Goal: Register for event/course

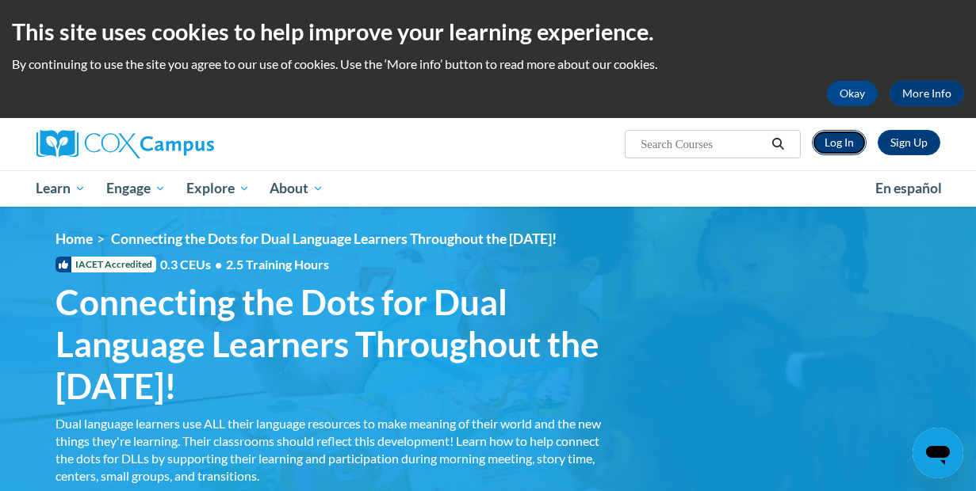
click at [835, 141] on link "Log In" at bounding box center [839, 142] width 55 height 25
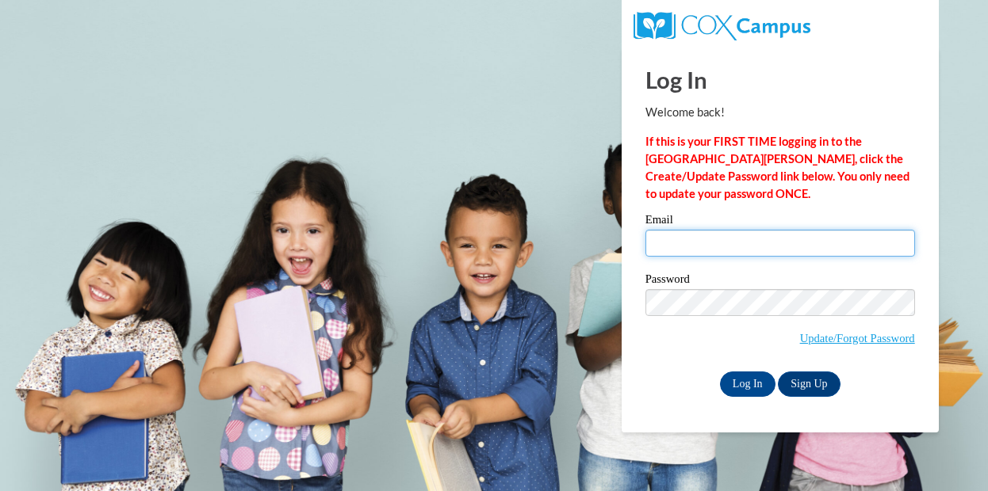
click at [722, 243] on input "Email" at bounding box center [780, 243] width 270 height 27
type input "tstaab0001@kctcs.edu"
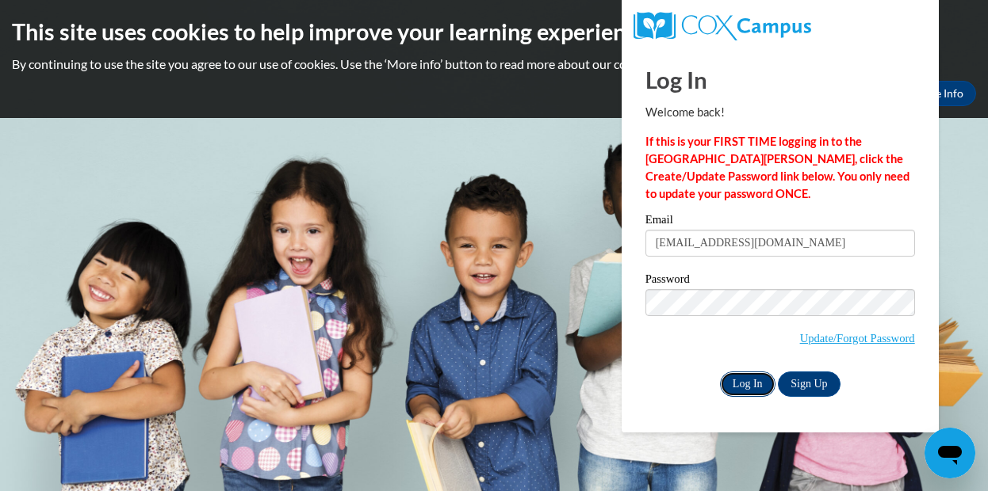
click at [743, 388] on input "Log In" at bounding box center [747, 384] width 55 height 25
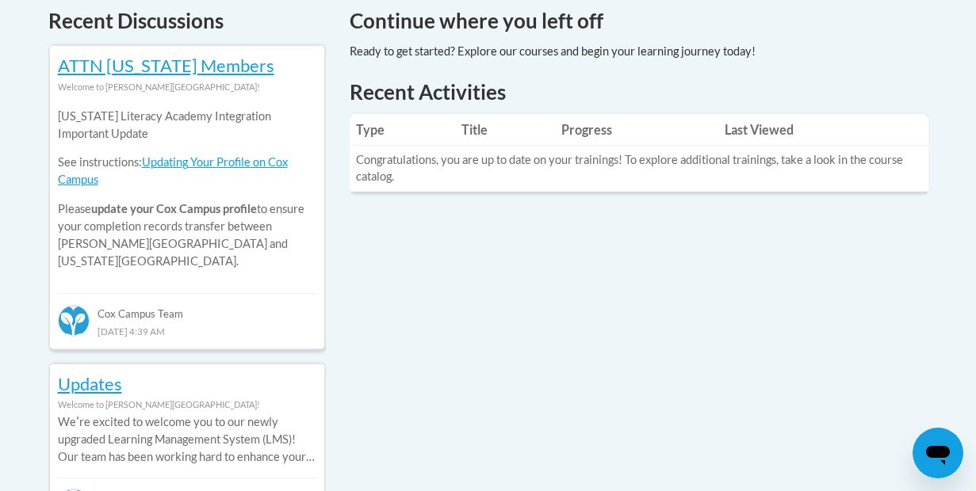
scroll to position [636, 0]
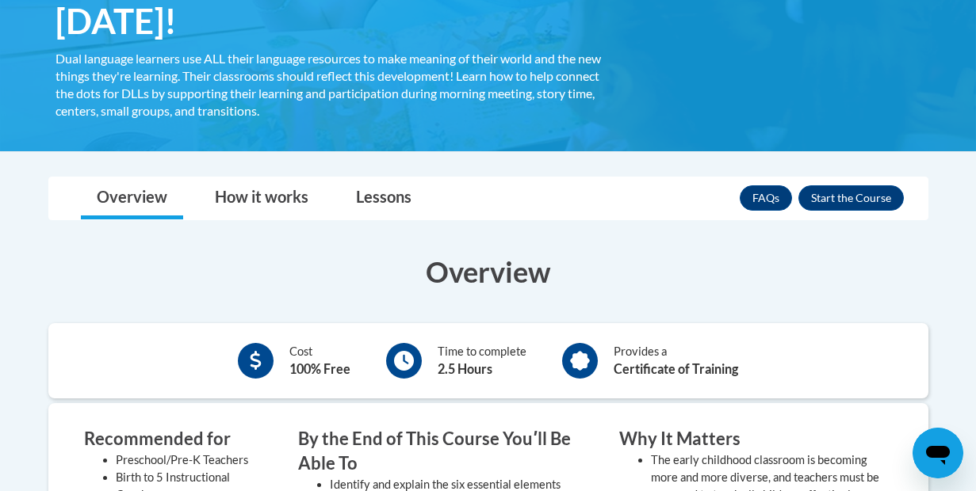
scroll to position [392, 0]
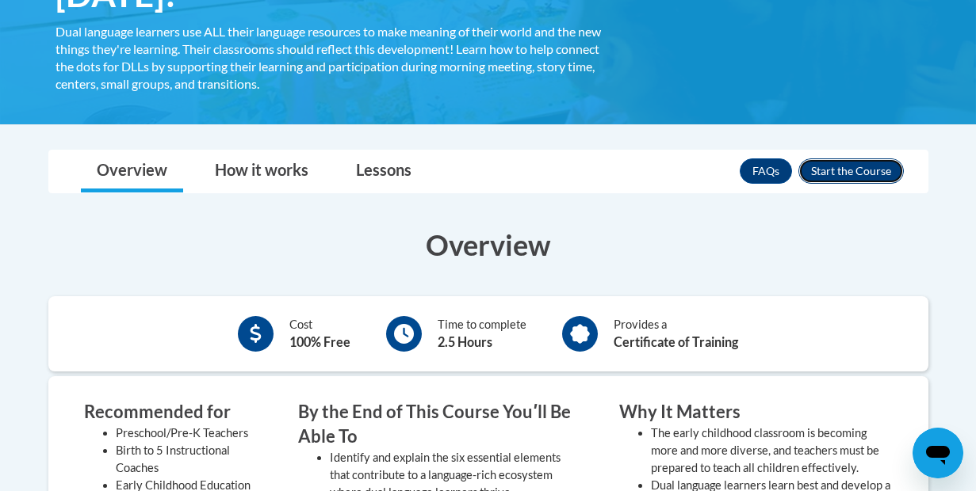
click at [855, 170] on button "Enroll" at bounding box center [850, 171] width 105 height 25
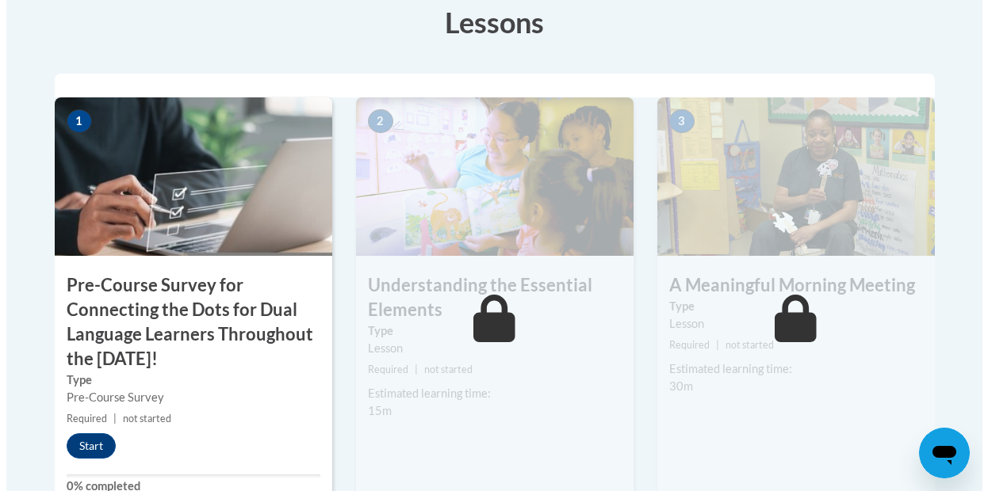
scroll to position [514, 0]
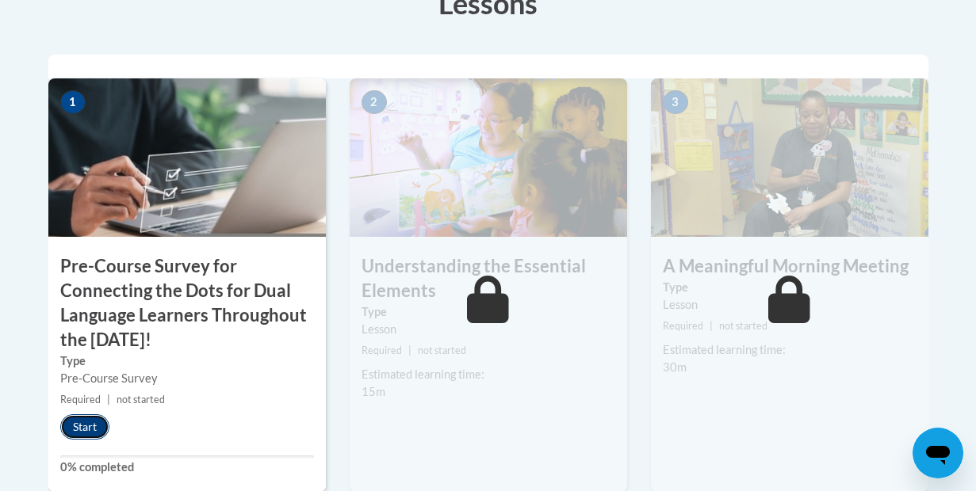
click at [83, 431] on button "Start" at bounding box center [84, 427] width 49 height 25
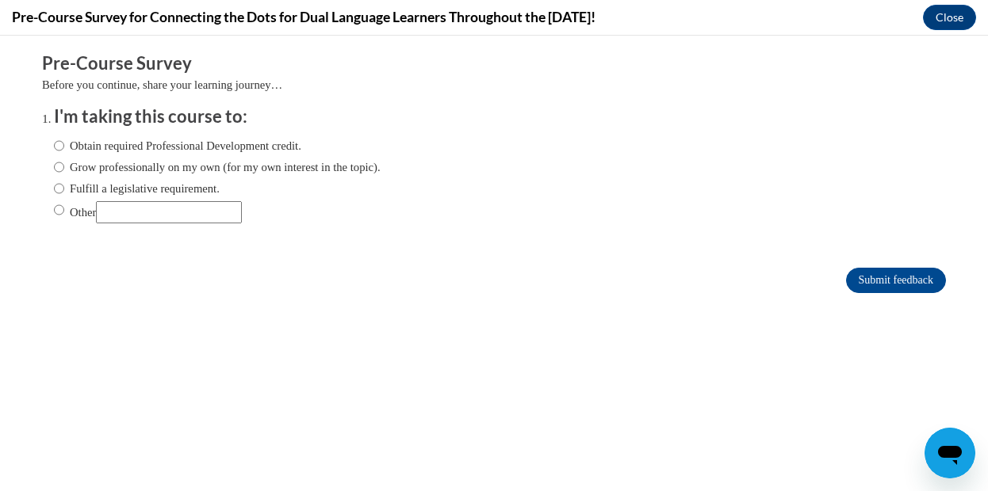
scroll to position [0, 0]
click at [54, 144] on input "Obtain required Professional Development credit." at bounding box center [59, 145] width 10 height 17
radio input "true"
click at [858, 281] on input "Submit feedback" at bounding box center [896, 280] width 100 height 25
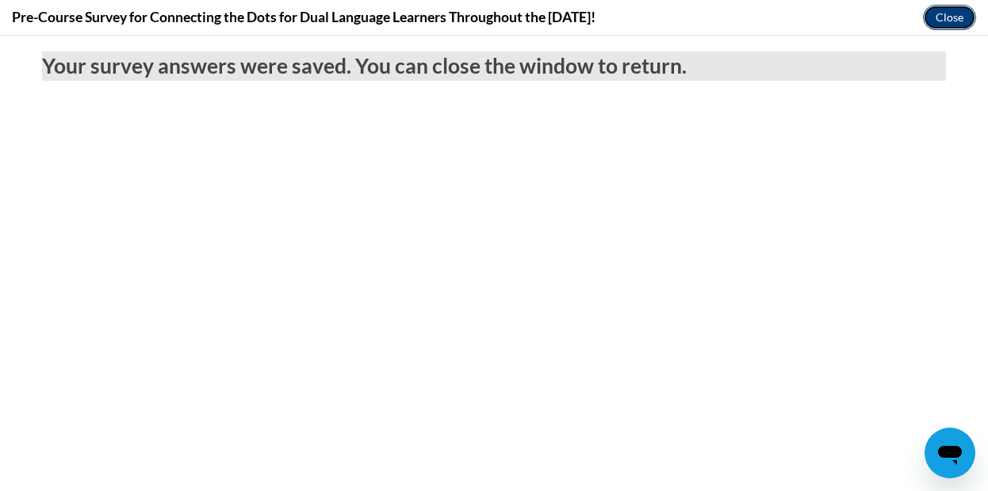
click at [943, 18] on button "Close" at bounding box center [949, 17] width 53 height 25
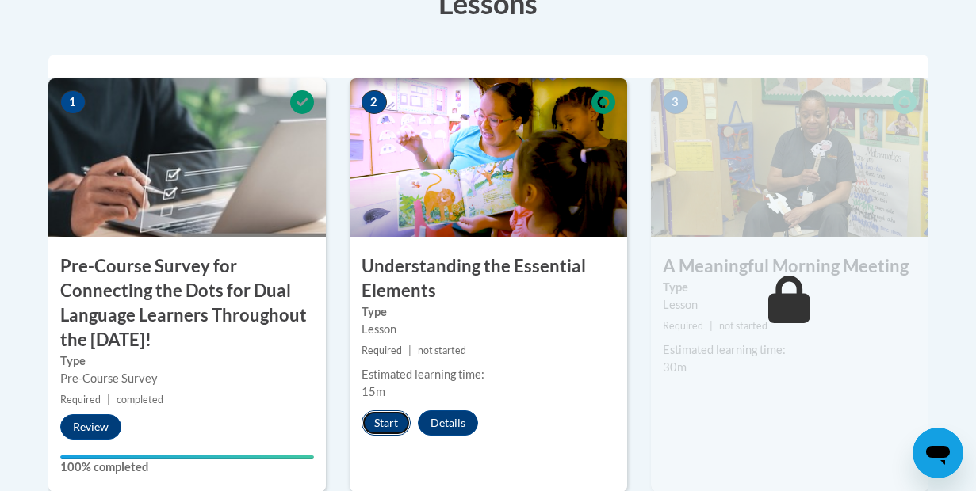
click at [384, 416] on button "Start" at bounding box center [385, 423] width 49 height 25
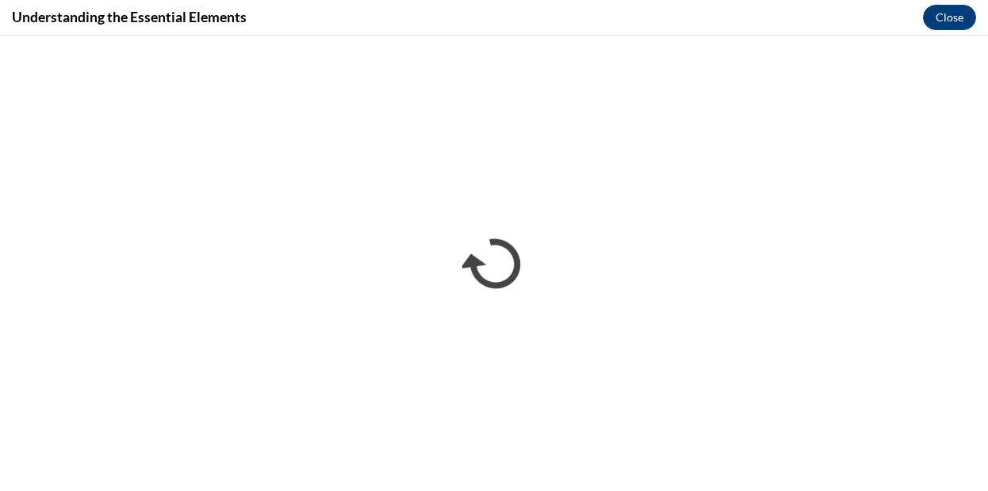
click at [687, 18] on div "Understanding the Essential Elements Close" at bounding box center [494, 18] width 988 height 36
click at [952, 20] on button "Close" at bounding box center [949, 17] width 53 height 25
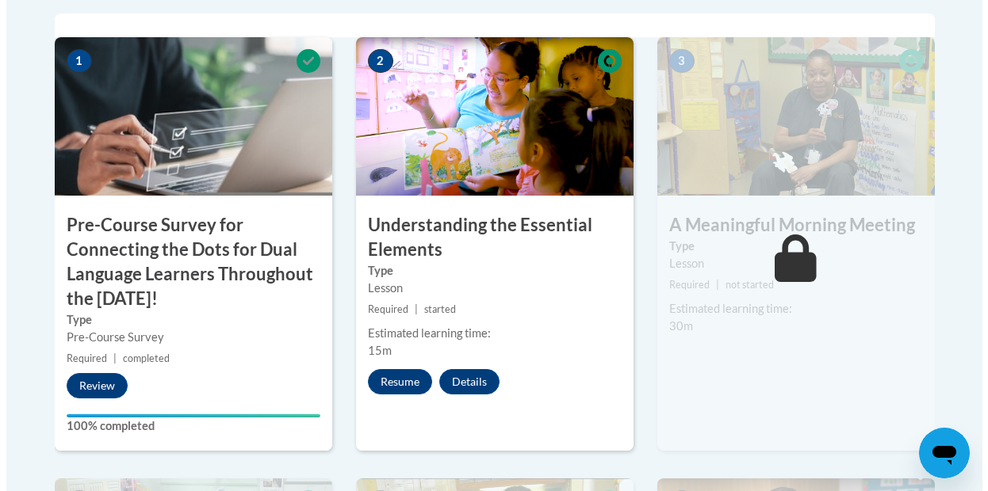
scroll to position [552, 0]
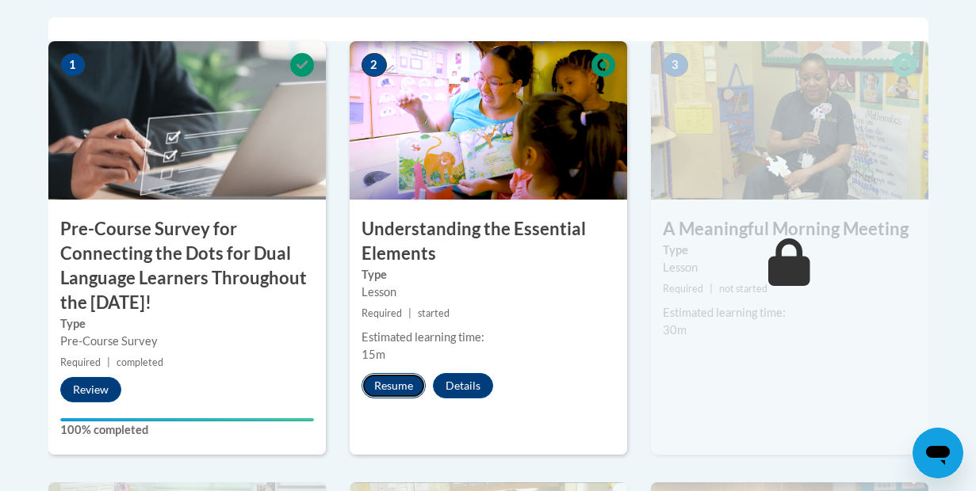
click at [392, 380] on button "Resume" at bounding box center [393, 385] width 64 height 25
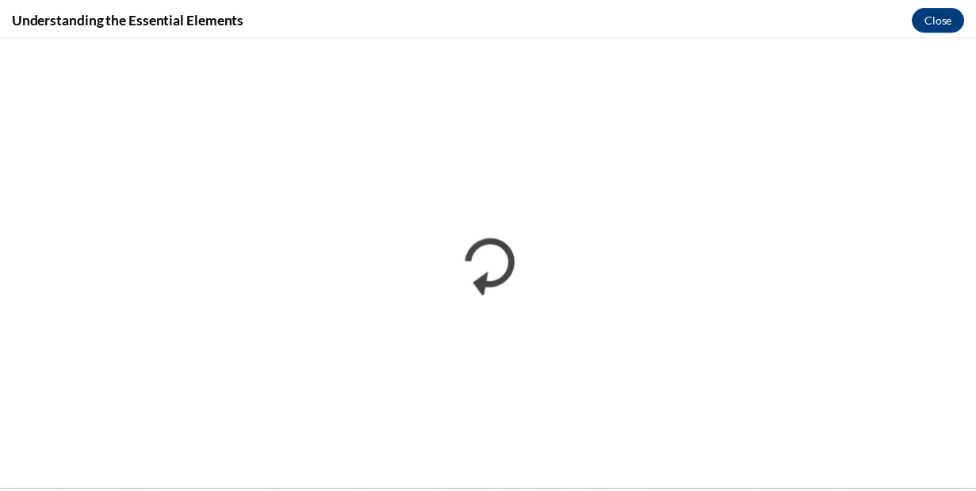
scroll to position [0, 0]
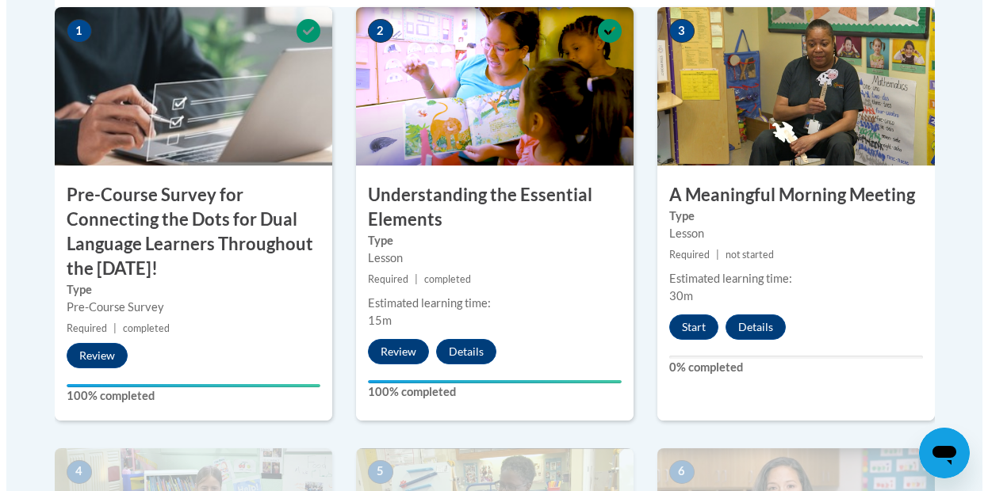
scroll to position [616, 0]
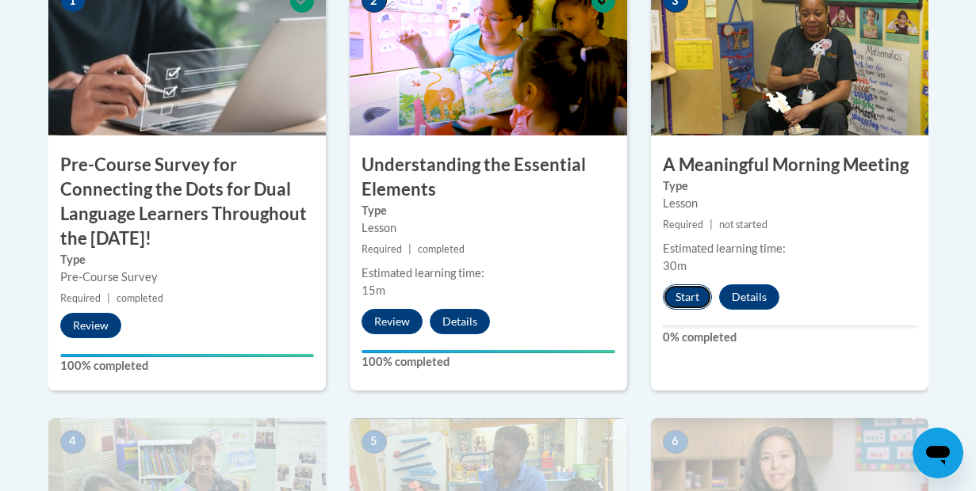
click at [681, 296] on button "Start" at bounding box center [687, 297] width 49 height 25
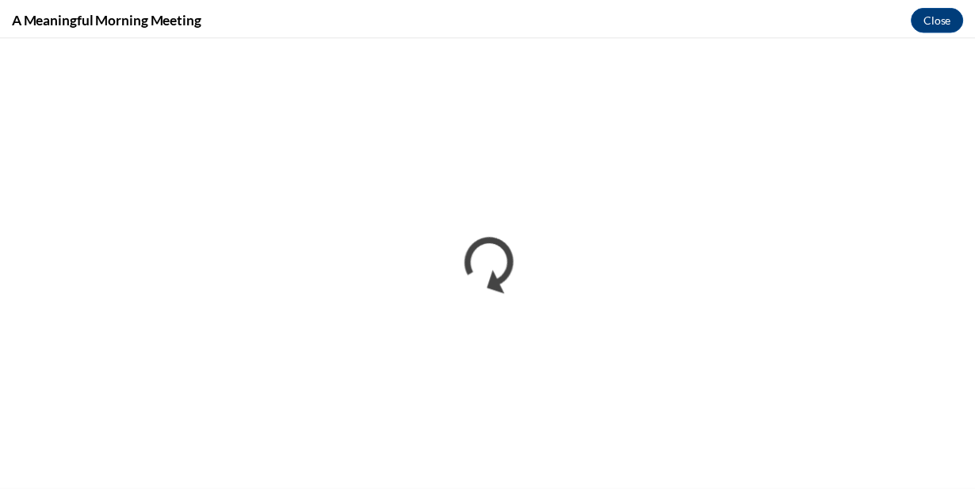
scroll to position [0, 0]
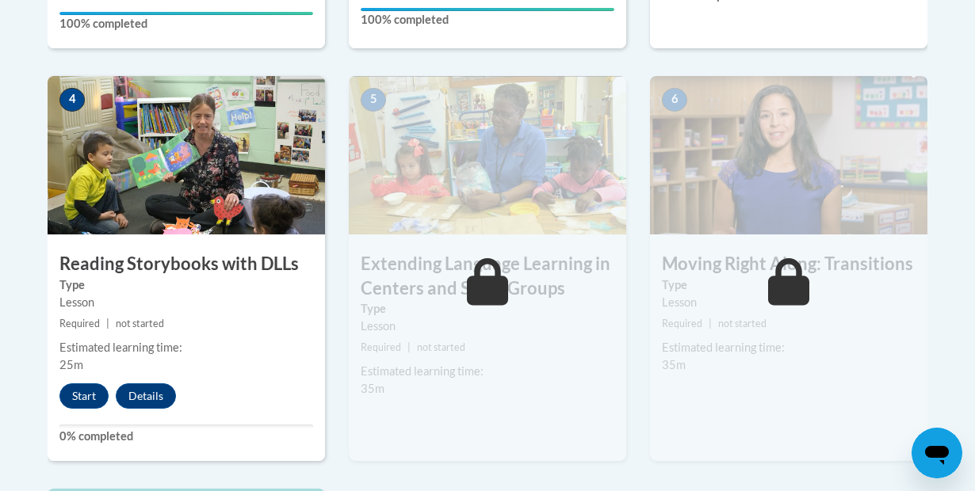
scroll to position [962, 0]
